Goal: Task Accomplishment & Management: Manage account settings

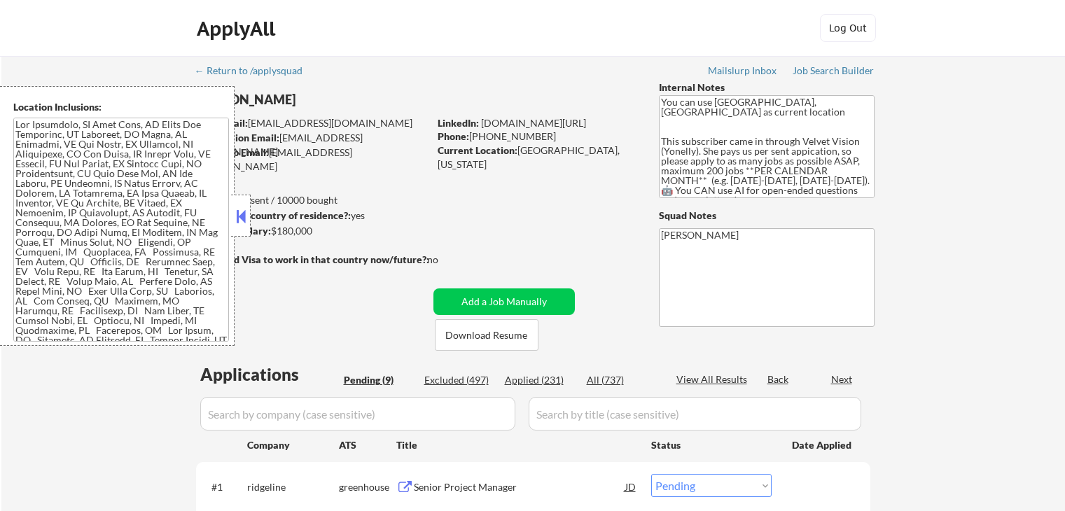
select select ""pending""
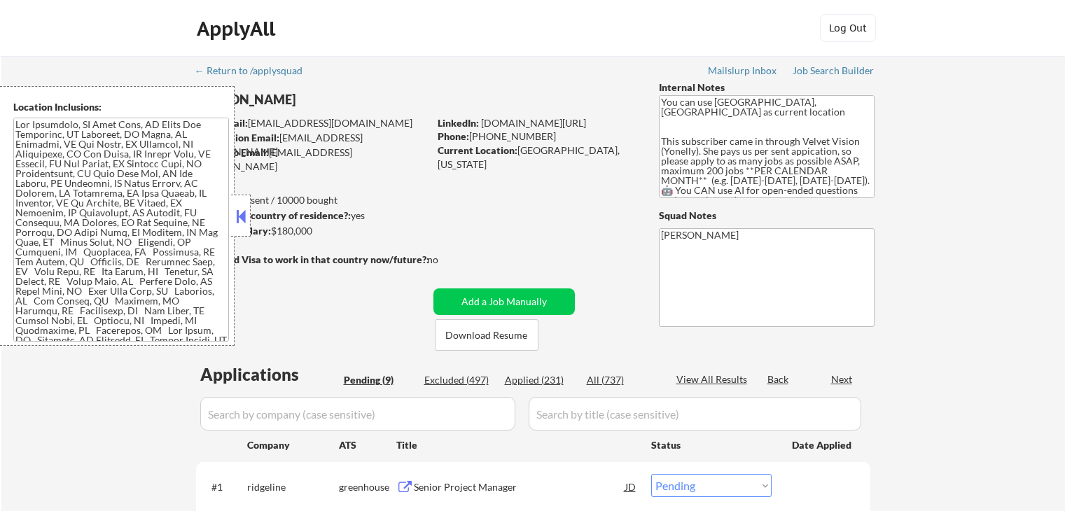
select select ""pending""
click at [244, 223] on button at bounding box center [240, 216] width 15 height 21
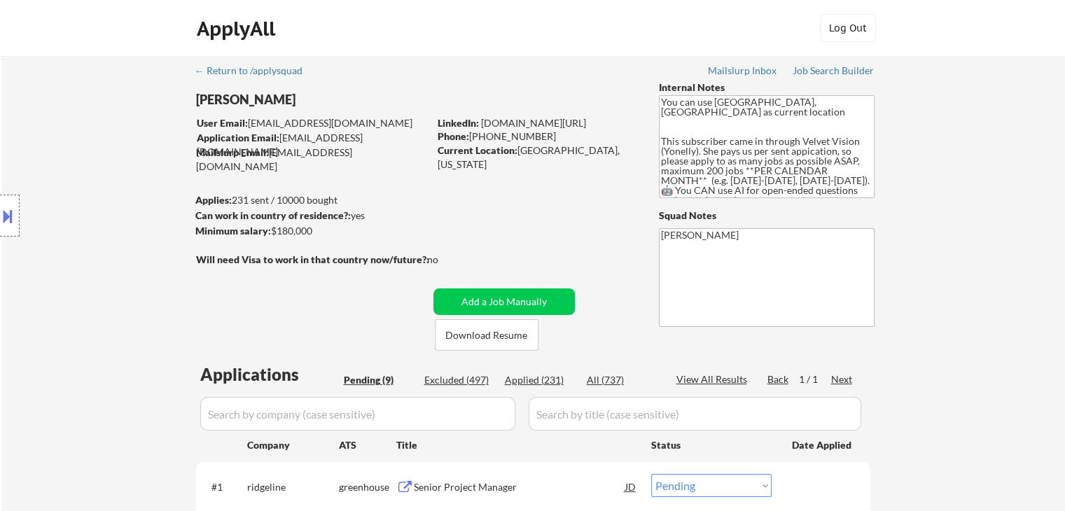
click at [128, 211] on div "Location Inclusions:" at bounding box center [125, 216] width 251 height 260
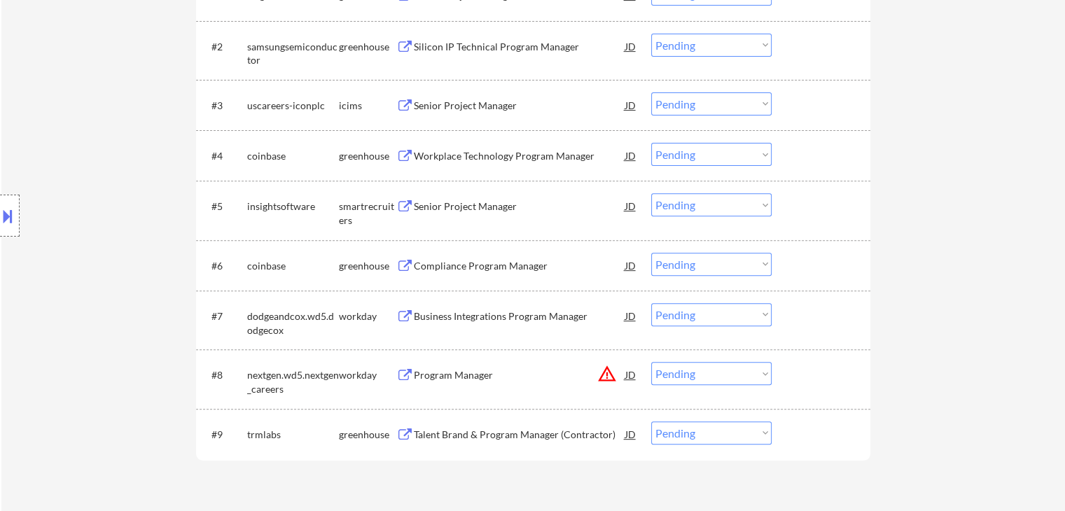
scroll to position [490, 0]
click at [73, 162] on div "Location Inclusions:" at bounding box center [125, 216] width 251 height 260
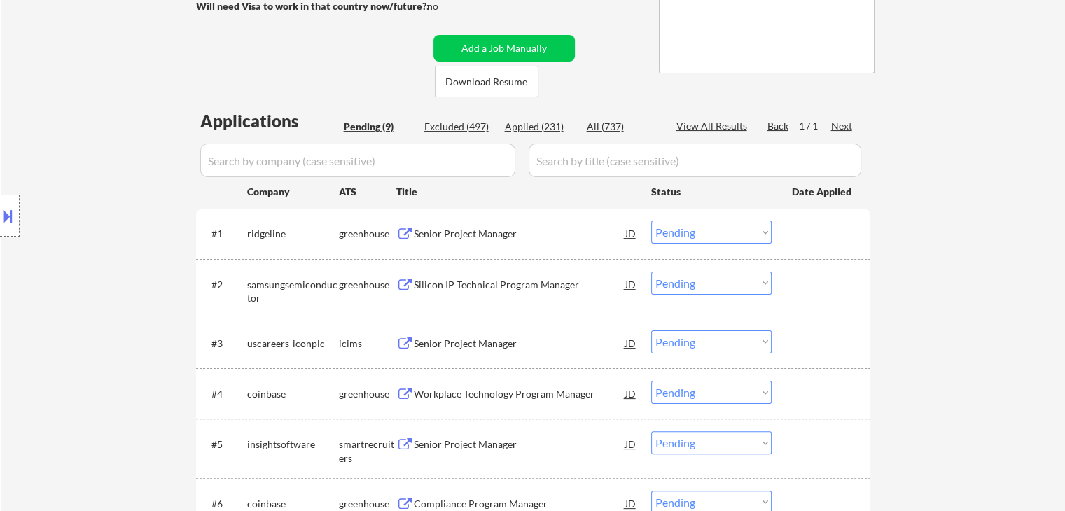
scroll to position [210, 0]
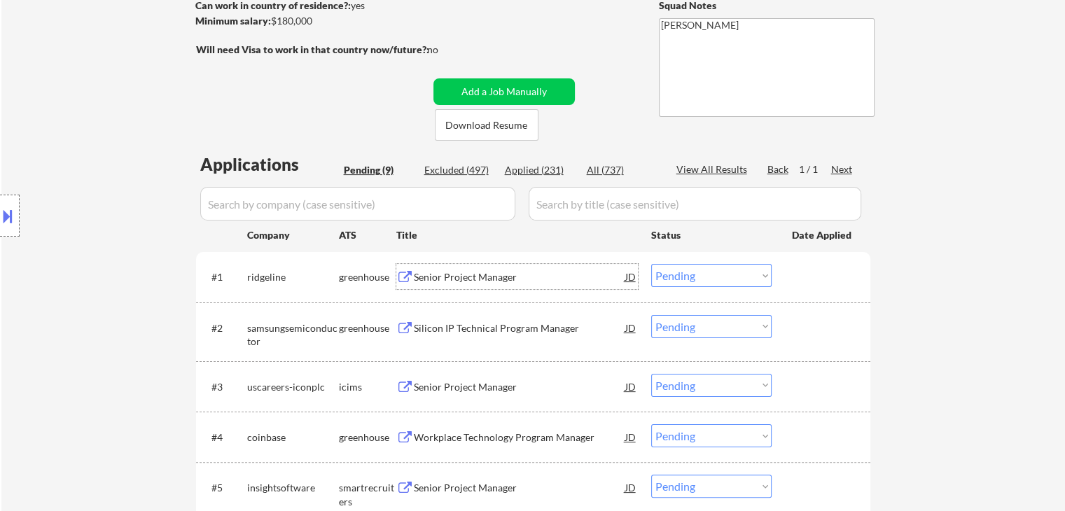
click at [456, 277] on div "Senior Project Manager" at bounding box center [519, 277] width 211 height 14
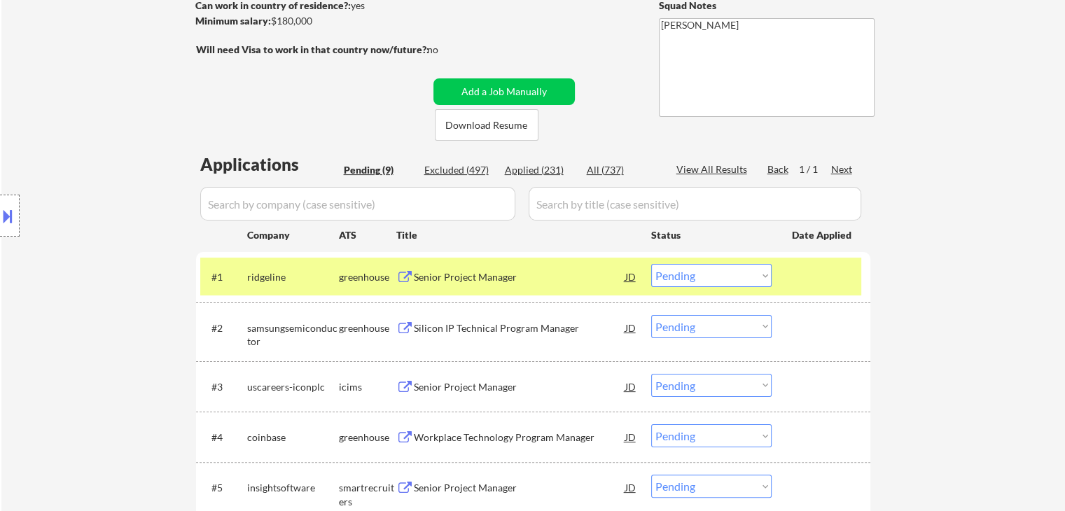
click at [459, 330] on div "Silicon IP Technical Program Manager" at bounding box center [519, 328] width 211 height 14
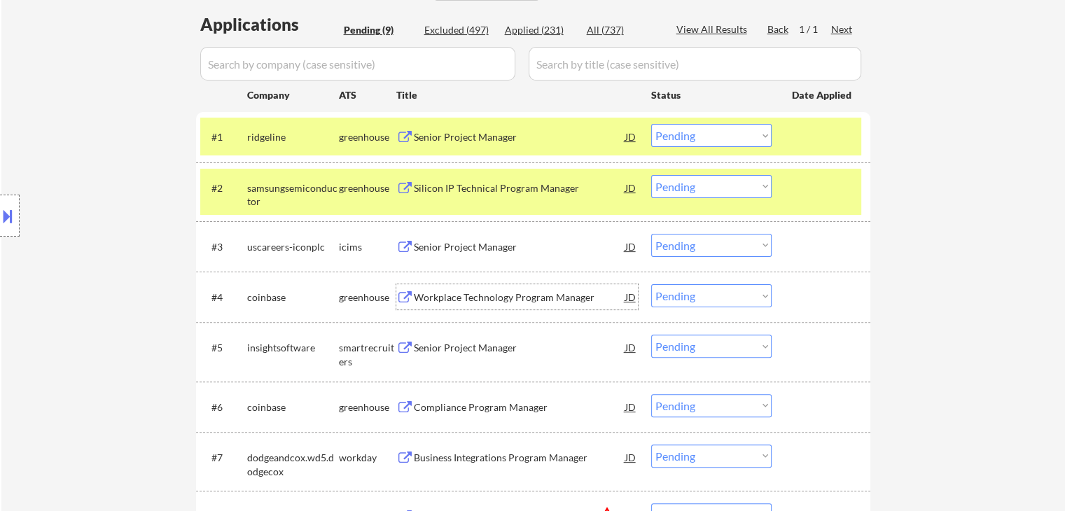
click at [457, 298] on div "Workplace Technology Program Manager" at bounding box center [519, 298] width 211 height 14
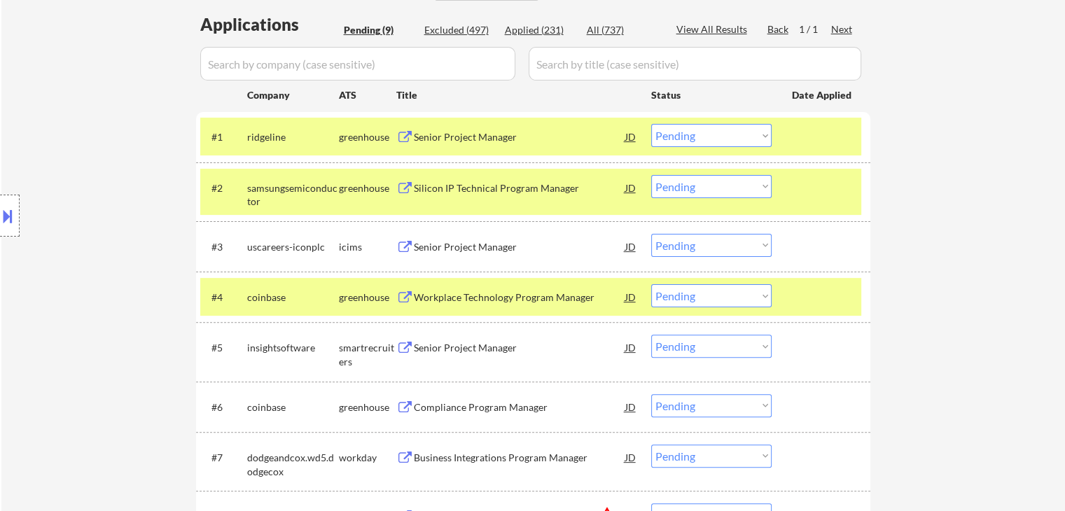
scroll to position [490, 0]
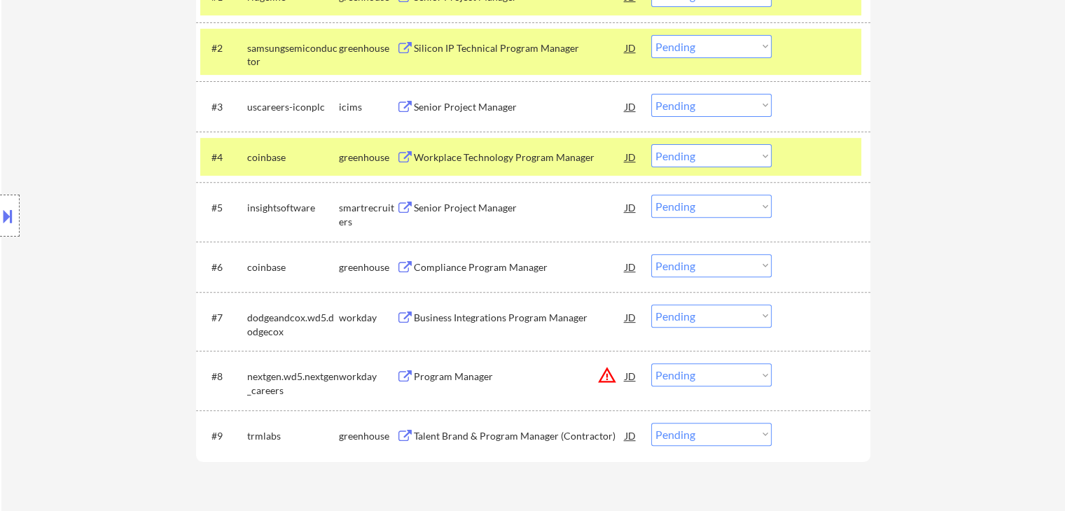
click at [451, 215] on div "Senior Project Manager" at bounding box center [519, 207] width 211 height 25
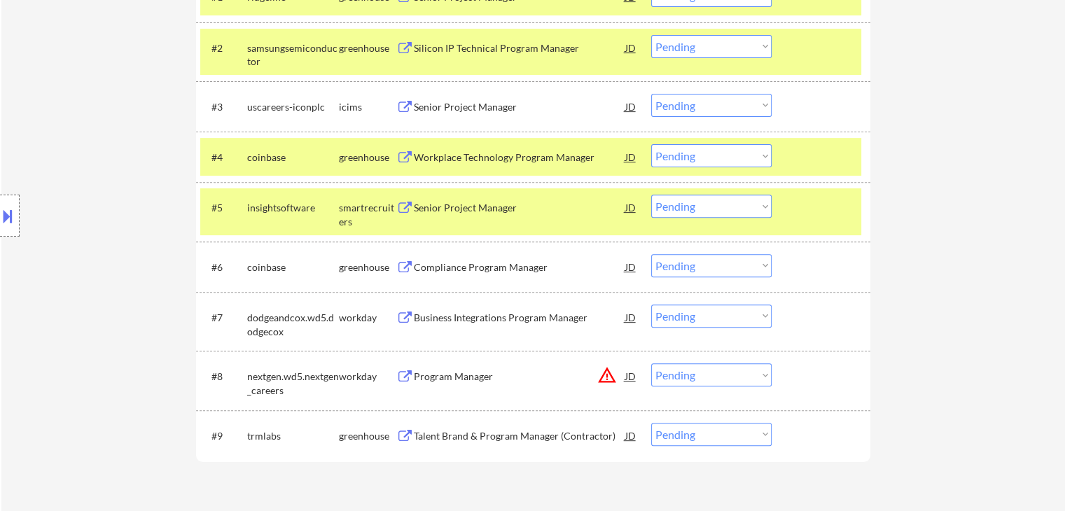
click at [460, 265] on div "Compliance Program Manager" at bounding box center [519, 267] width 211 height 14
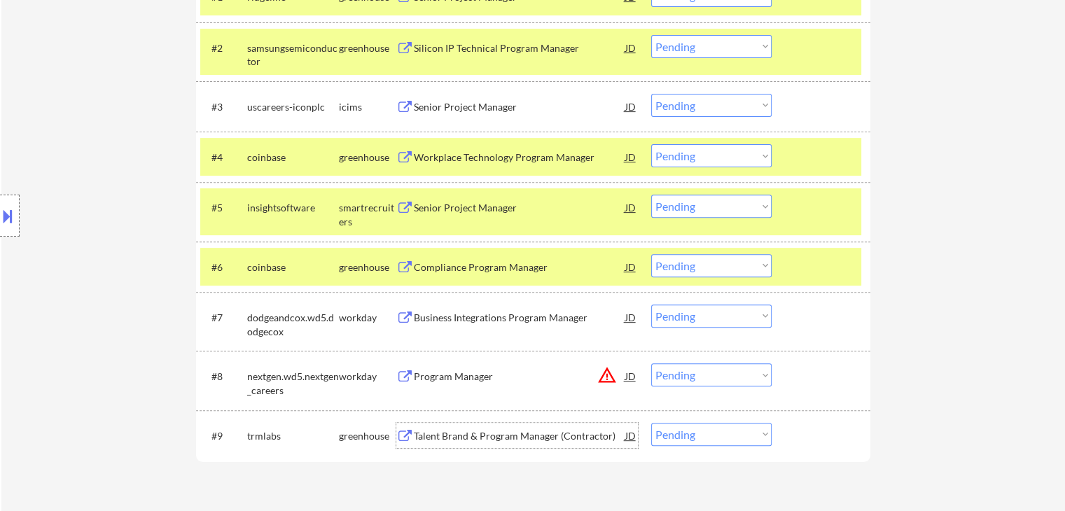
drag, startPoint x: 468, startPoint y: 433, endPoint x: 459, endPoint y: 201, distance: 231.9
click at [468, 428] on div "Talent Brand & Program Manager (Contractor)" at bounding box center [519, 435] width 211 height 25
